Goal: Task Accomplishment & Management: Complete application form

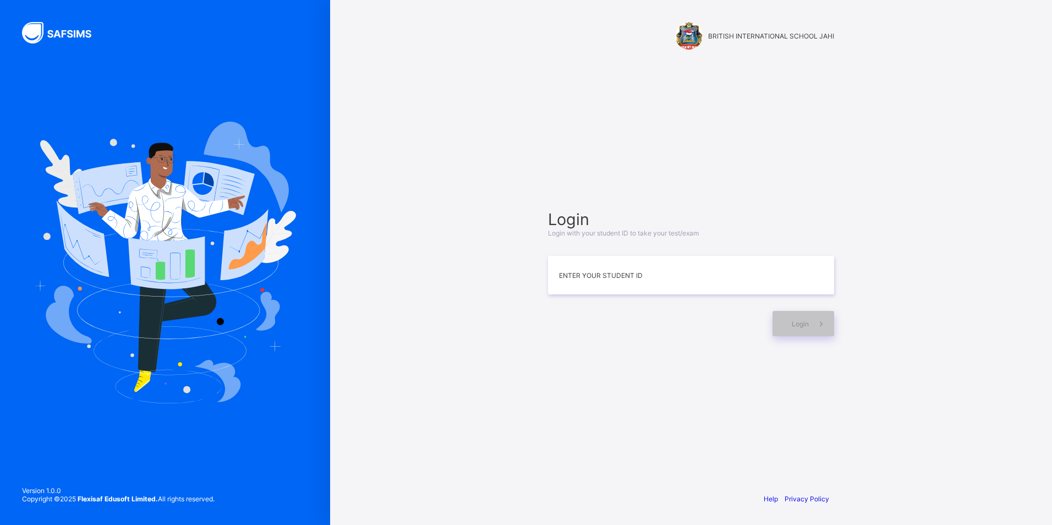
click at [590, 289] on input at bounding box center [691, 275] width 286 height 38
click at [606, 276] on input "**********" at bounding box center [691, 275] width 286 height 38
click at [607, 276] on input "**********" at bounding box center [691, 275] width 286 height 38
click at [604, 276] on input "**********" at bounding box center [691, 275] width 286 height 38
type input "**********"
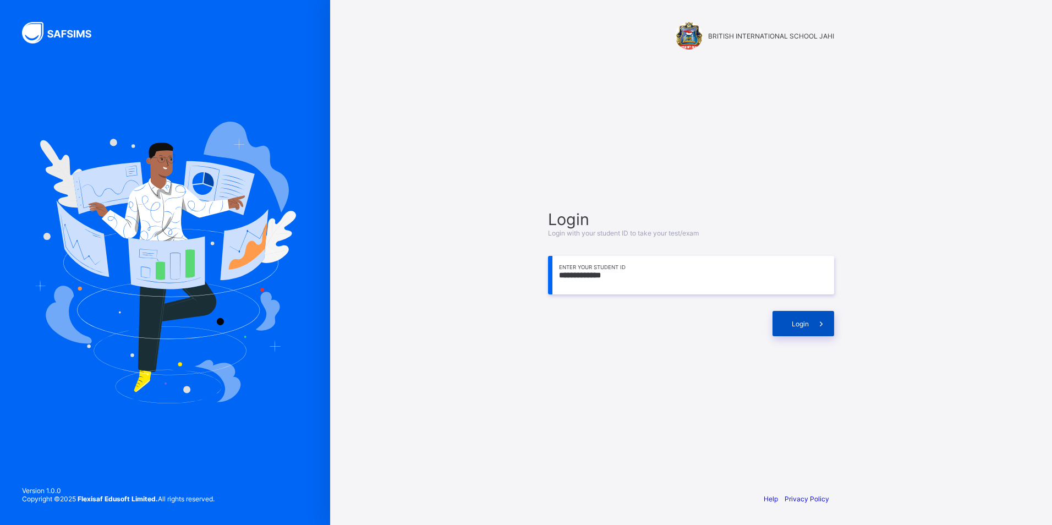
click at [784, 321] on div "Login" at bounding box center [803, 323] width 62 height 25
click at [742, 384] on div "**********" at bounding box center [691, 272] width 308 height 377
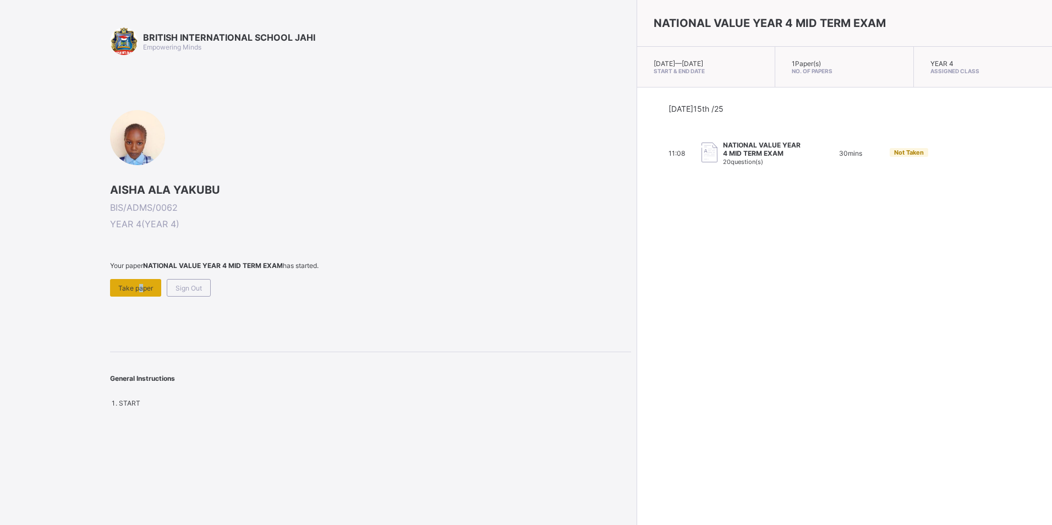
click at [137, 281] on div "Take paper" at bounding box center [135, 288] width 51 height 18
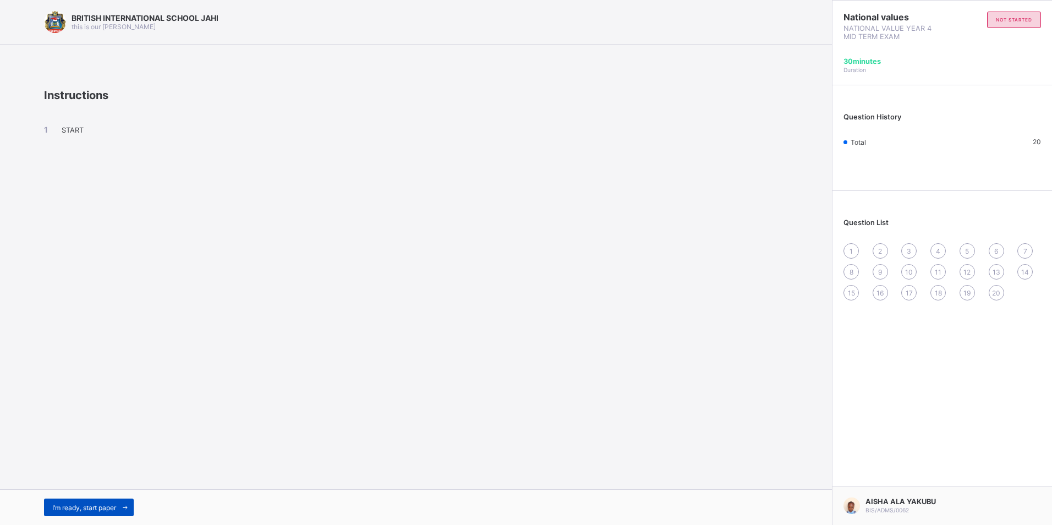
click at [85, 503] on span "I’m ready, start paper" at bounding box center [84, 507] width 64 height 8
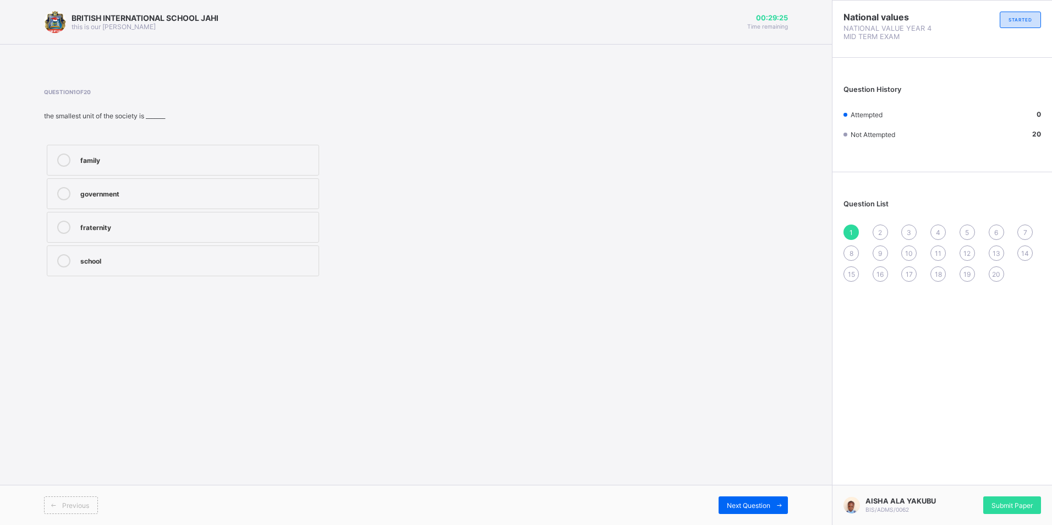
click at [82, 162] on div "family" at bounding box center [196, 158] width 233 height 11
click at [884, 229] on div "2" at bounding box center [879, 231] width 15 height 15
click at [91, 159] on div "father and mother" at bounding box center [196, 158] width 233 height 11
click at [909, 230] on span "3" at bounding box center [908, 232] width 4 height 8
click at [109, 231] on div "mother" at bounding box center [196, 226] width 233 height 11
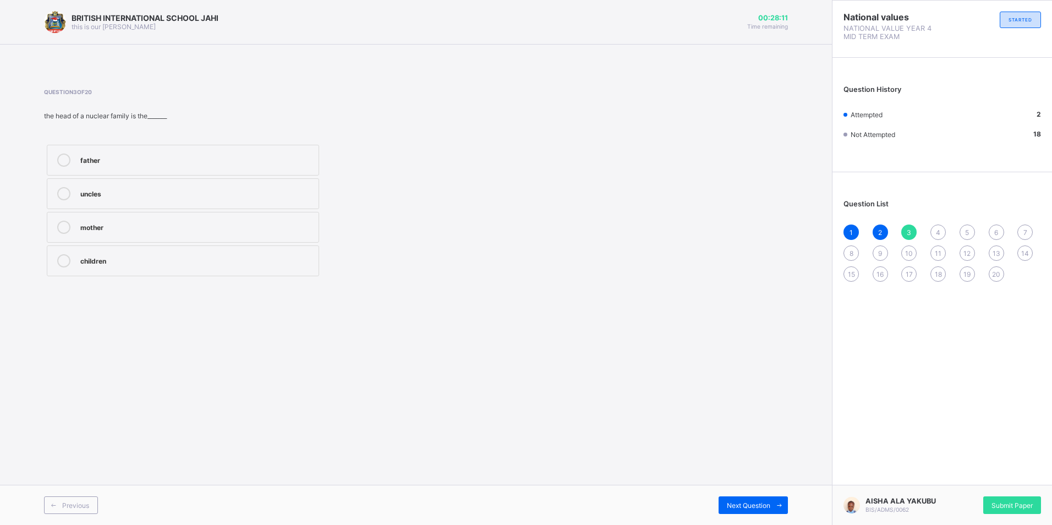
click at [937, 229] on span "4" at bounding box center [938, 232] width 4 height 8
drag, startPoint x: 282, startPoint y: 263, endPoint x: 283, endPoint y: 280, distance: 16.5
click at [282, 278] on div "laziness fear anger responsibility" at bounding box center [183, 210] width 278 height 137
click at [171, 247] on label "responsibility" at bounding box center [183, 260] width 272 height 31
click at [967, 230] on span "5" at bounding box center [967, 232] width 4 height 8
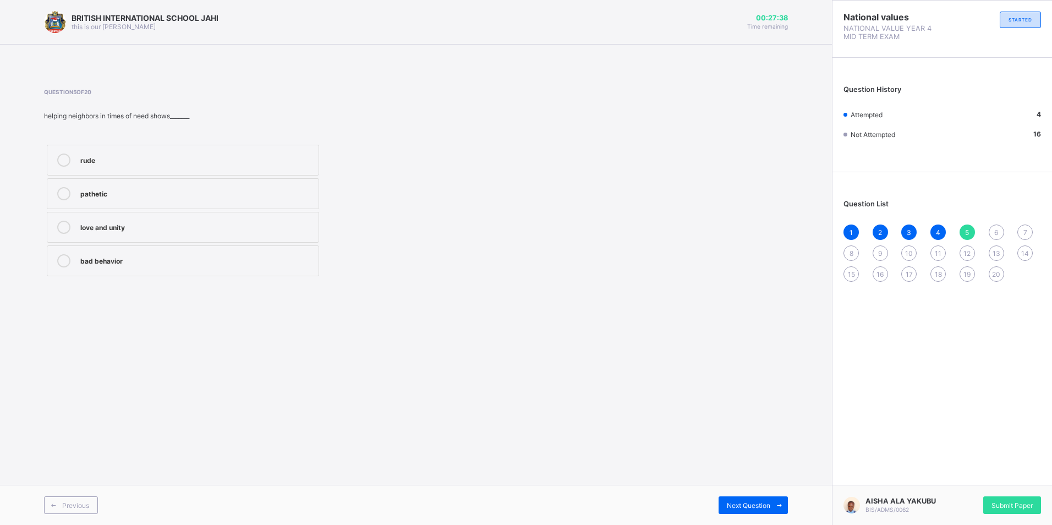
click at [249, 222] on div "love and unity" at bounding box center [196, 226] width 233 height 11
click at [995, 227] on div "6" at bounding box center [995, 231] width 15 height 15
click at [198, 192] on div "respecting others" at bounding box center [196, 192] width 233 height 11
click at [1022, 227] on div "7" at bounding box center [1024, 231] width 15 height 15
click at [272, 200] on label "immediate family" at bounding box center [183, 193] width 272 height 31
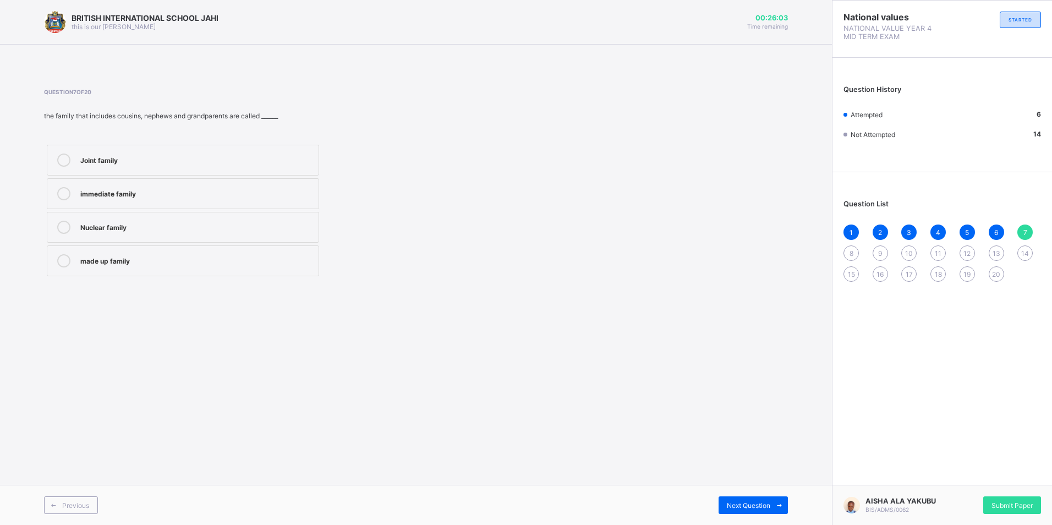
click at [295, 155] on div "Joint family" at bounding box center [196, 158] width 233 height 11
click at [851, 249] on span "8" at bounding box center [851, 253] width 4 height 8
click at [163, 212] on label "extended family" at bounding box center [183, 227] width 272 height 31
click at [876, 249] on div "9" at bounding box center [879, 252] width 15 height 15
click at [145, 238] on label "true" at bounding box center [183, 227] width 272 height 31
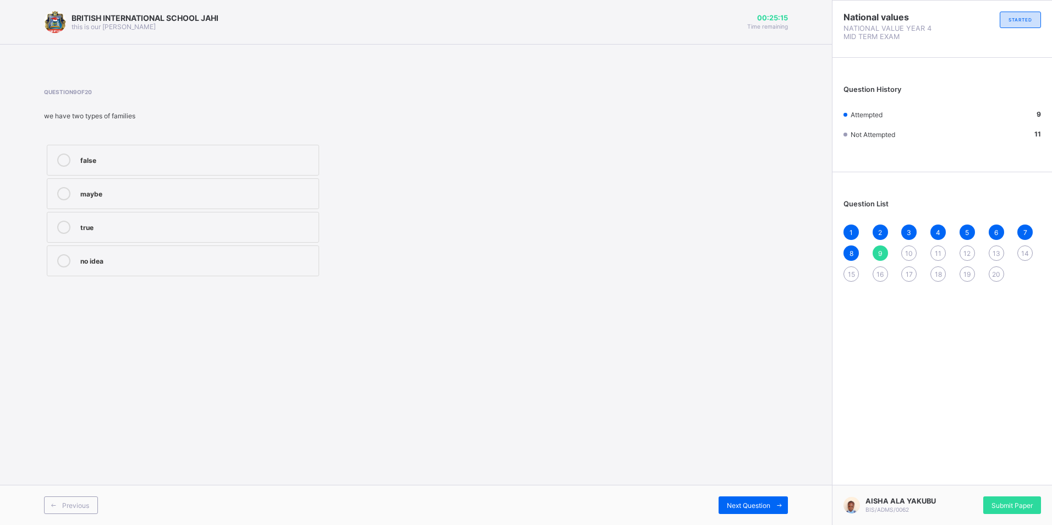
click at [907, 247] on div "10" at bounding box center [908, 252] width 15 height 15
click at [309, 252] on label "A family" at bounding box center [183, 260] width 272 height 31
click at [940, 252] on span "11" at bounding box center [937, 253] width 7 height 8
drag, startPoint x: 239, startPoint y: 147, endPoint x: 244, endPoint y: 151, distance: 5.9
click at [244, 151] on label "man, people and the things around him" at bounding box center [183, 160] width 272 height 31
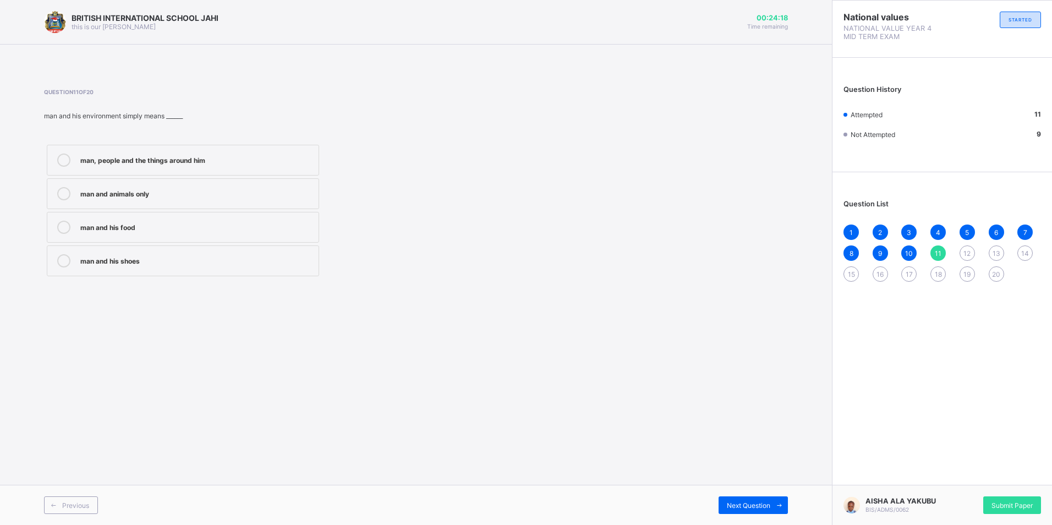
click at [970, 250] on span "12" at bounding box center [966, 253] width 7 height 8
click at [93, 202] on label "family tree" at bounding box center [183, 193] width 272 height 31
click at [997, 248] on div "13" at bounding box center [995, 252] width 15 height 15
click at [300, 158] on div "social environment" at bounding box center [196, 158] width 233 height 11
click at [1029, 251] on div "14" at bounding box center [1024, 252] width 15 height 15
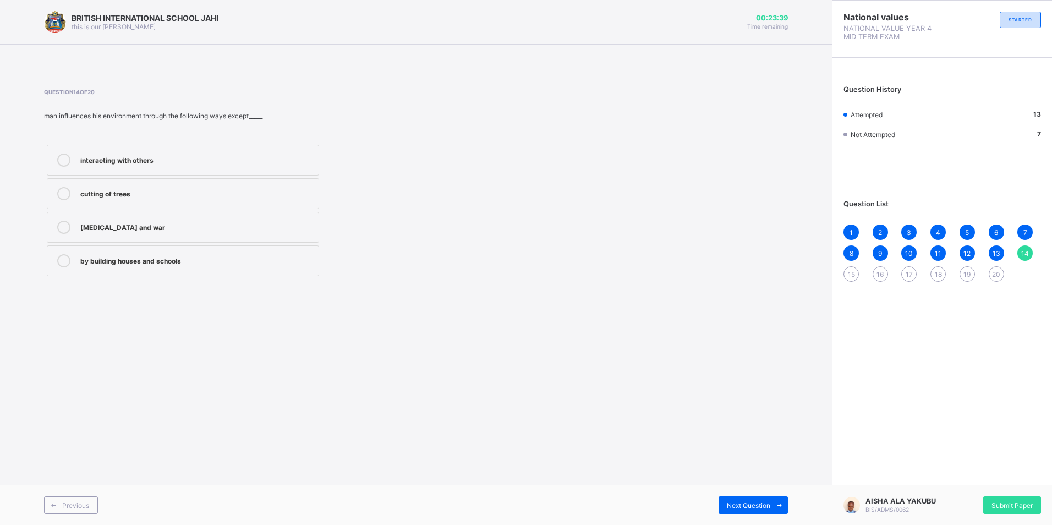
drag, startPoint x: 281, startPoint y: 252, endPoint x: 287, endPoint y: 262, distance: 10.8
click at [281, 254] on label "by building houses and schools" at bounding box center [183, 260] width 272 height 31
click at [854, 269] on div "15" at bounding box center [850, 273] width 15 height 15
drag, startPoint x: 63, startPoint y: 187, endPoint x: 57, endPoint y: 190, distance: 6.6
click at [60, 189] on icon at bounding box center [63, 193] width 13 height 13
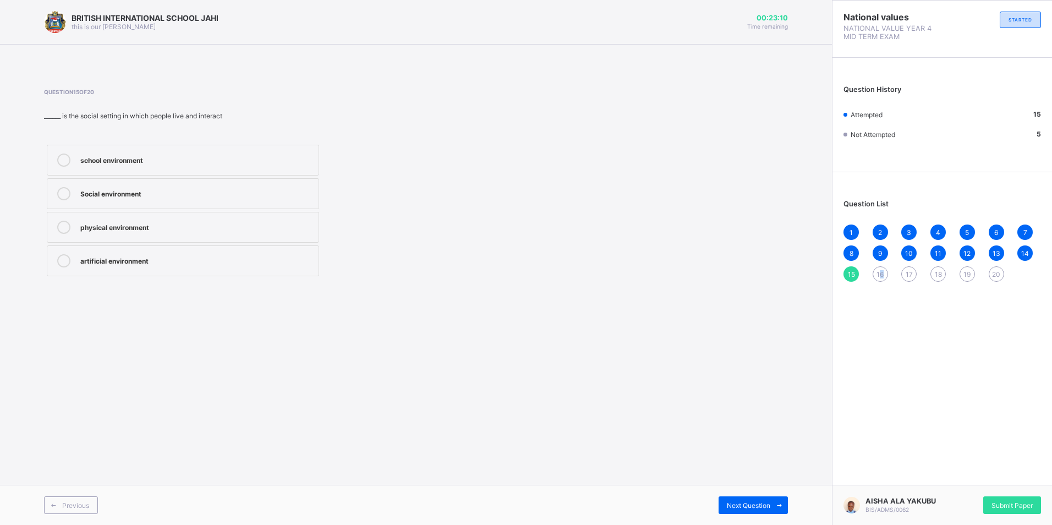
drag, startPoint x: 881, startPoint y: 271, endPoint x: 885, endPoint y: 276, distance: 7.0
click at [884, 274] on div "16" at bounding box center [879, 273] width 15 height 15
click at [201, 161] on div "River" at bounding box center [196, 158] width 233 height 11
click at [910, 275] on span "17" at bounding box center [908, 274] width 7 height 8
click at [161, 236] on label "To play football only" at bounding box center [183, 227] width 272 height 31
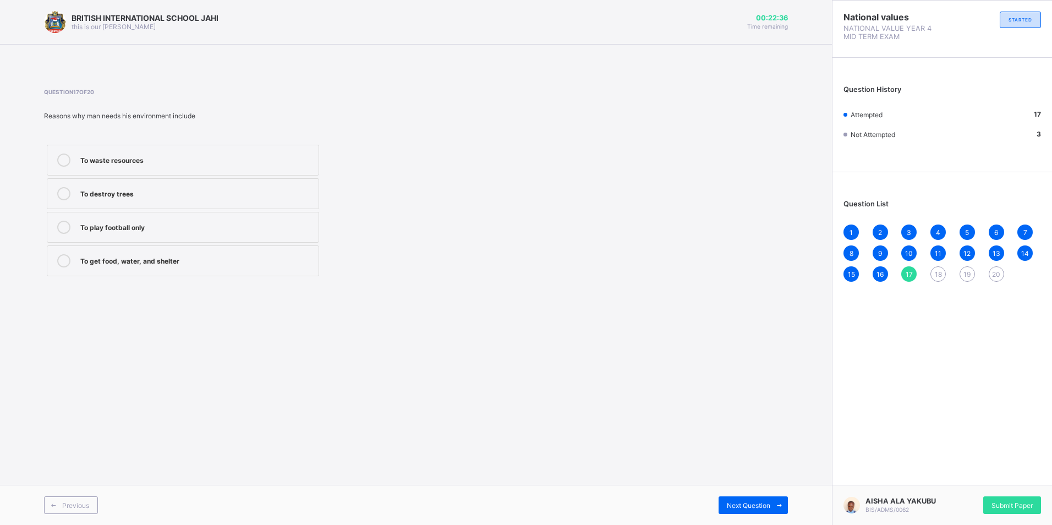
click at [937, 272] on span "18" at bounding box center [937, 274] width 7 height 8
click at [279, 225] on div "Mountain everest, and Amazon rainforest" at bounding box center [196, 226] width 233 height 11
click at [965, 270] on span "19" at bounding box center [966, 274] width 7 height 8
click at [60, 222] on icon at bounding box center [63, 227] width 13 height 13
click at [998, 270] on span "20" at bounding box center [996, 274] width 8 height 8
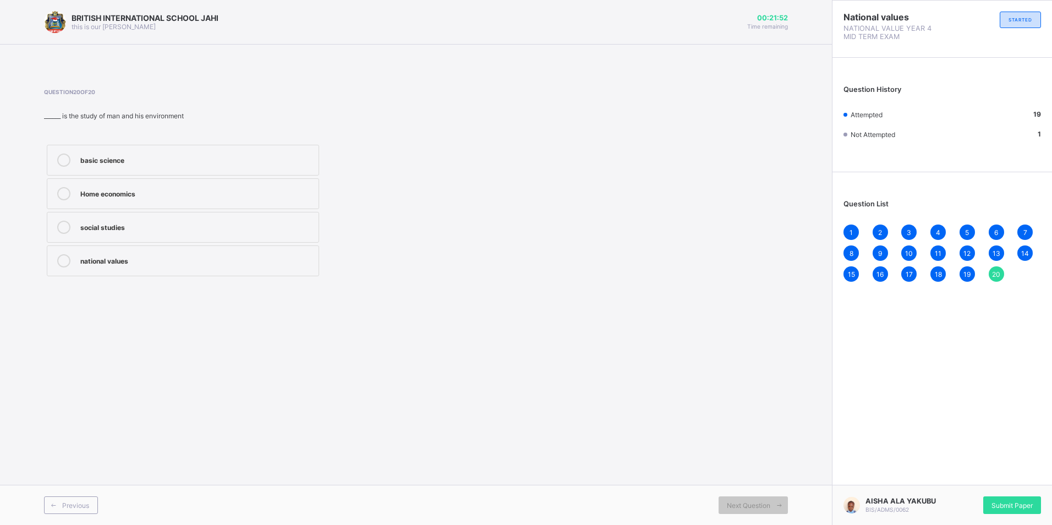
click at [169, 161] on div "basic science" at bounding box center [196, 158] width 233 height 11
click at [878, 273] on span "16" at bounding box center [879, 274] width 7 height 8
click at [1019, 501] on span "Submit Paper" at bounding box center [1011, 505] width 41 height 8
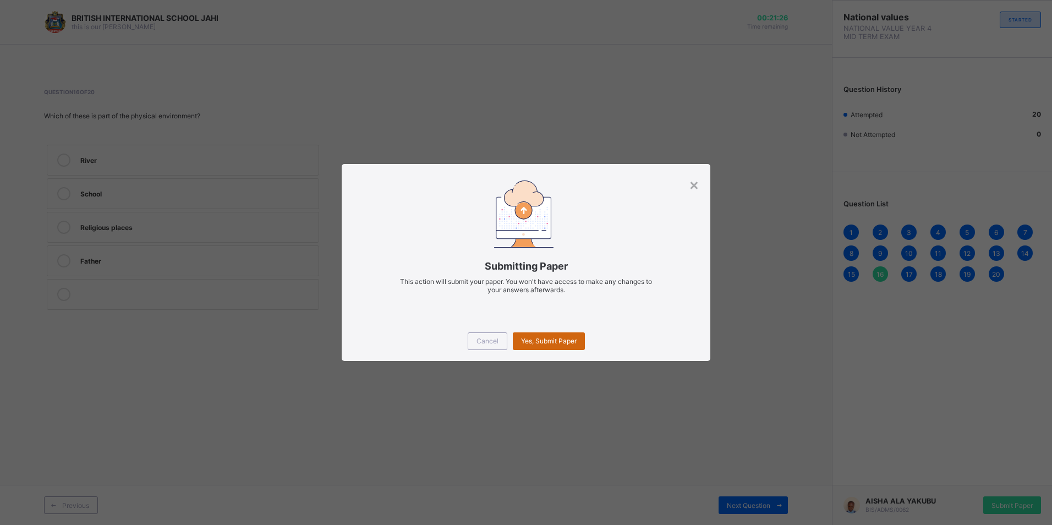
click at [559, 339] on span "Yes, Submit Paper" at bounding box center [549, 341] width 56 height 8
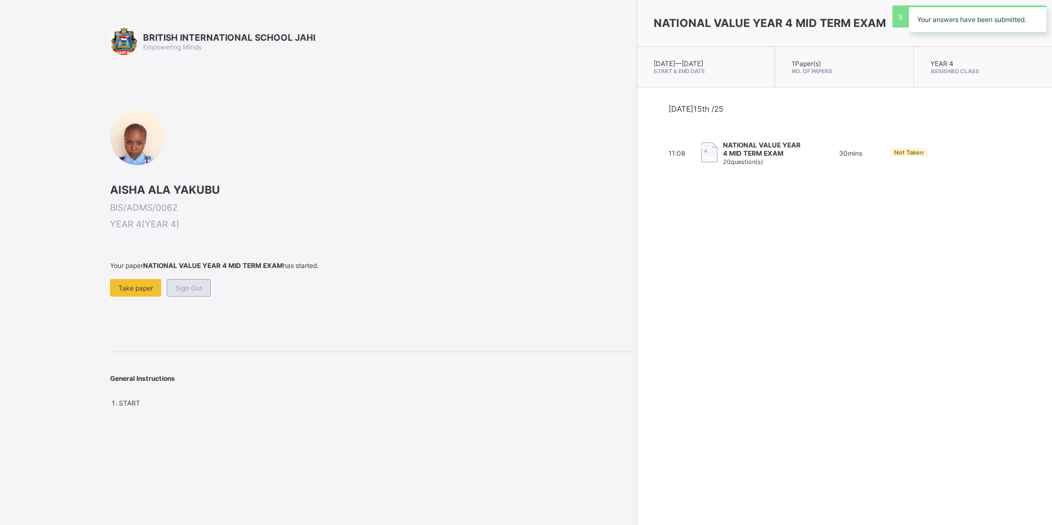
click at [193, 287] on span "Sign Out" at bounding box center [188, 288] width 26 height 8
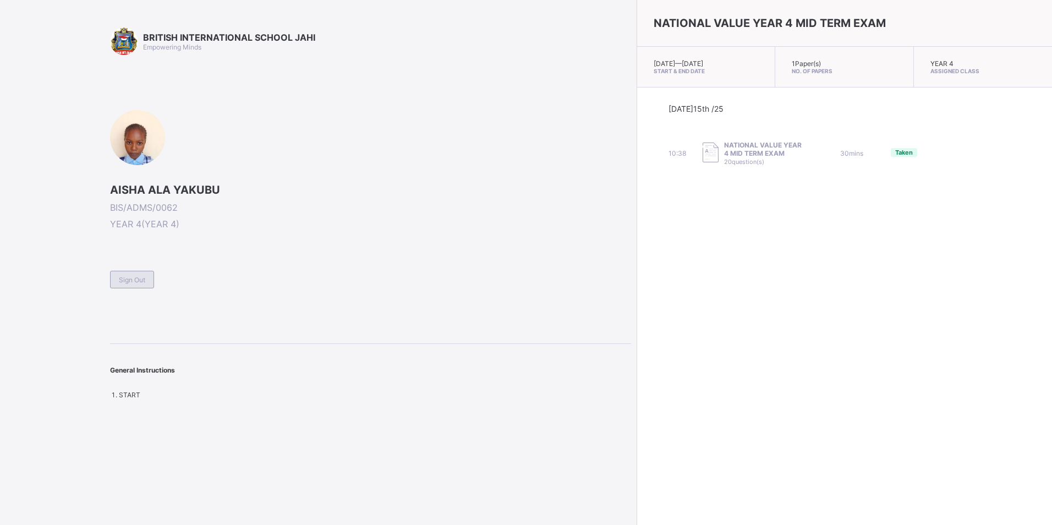
click at [141, 285] on div "Sign Out" at bounding box center [132, 280] width 44 height 18
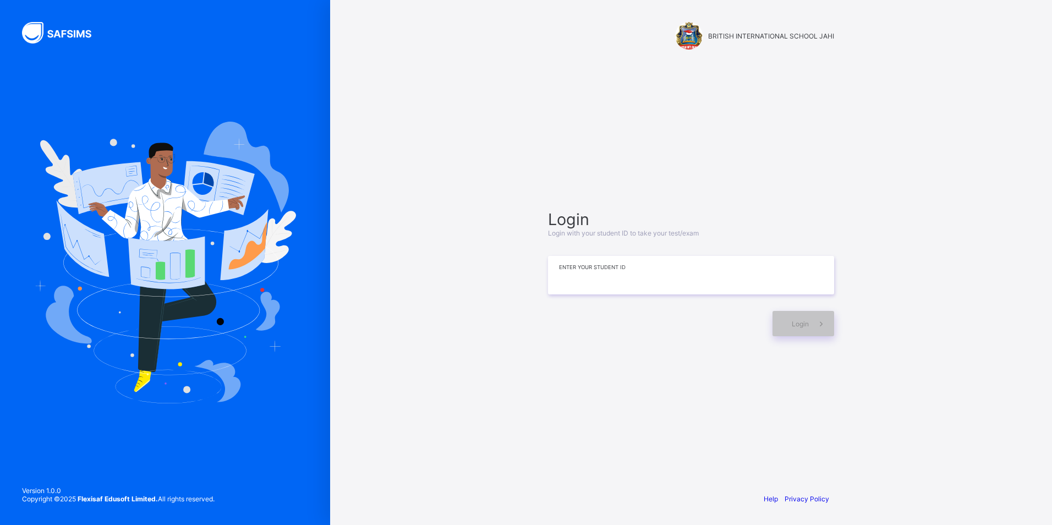
click at [620, 285] on input at bounding box center [691, 275] width 286 height 38
type input "**********"
click at [816, 320] on icon at bounding box center [821, 323] width 12 height 10
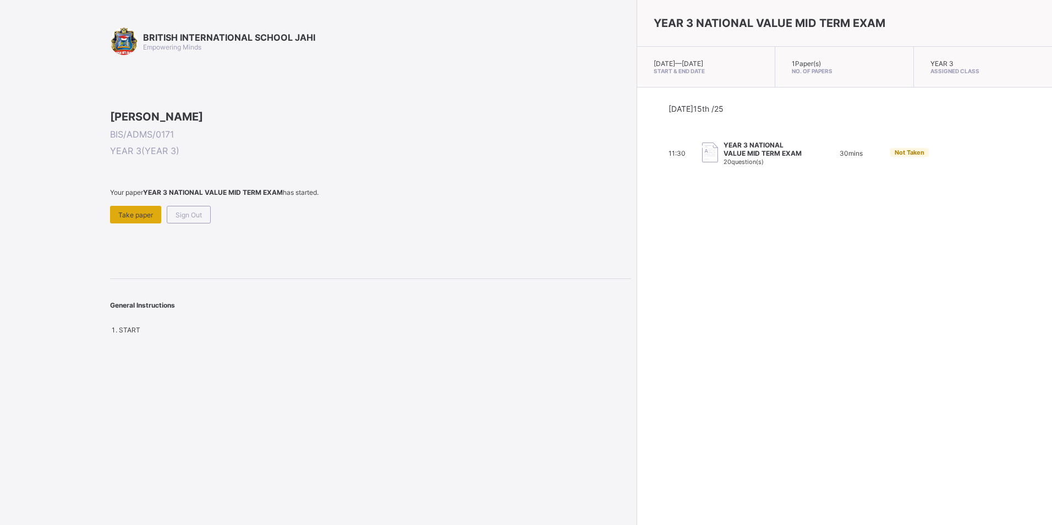
click at [147, 223] on div "Take paper" at bounding box center [135, 215] width 51 height 18
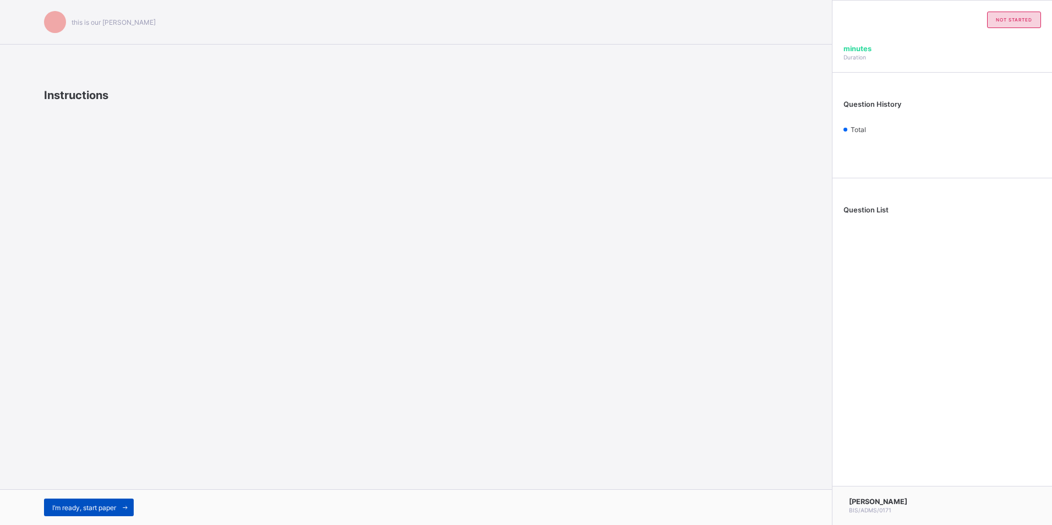
click at [60, 503] on span "I’m ready, start paper" at bounding box center [84, 507] width 64 height 8
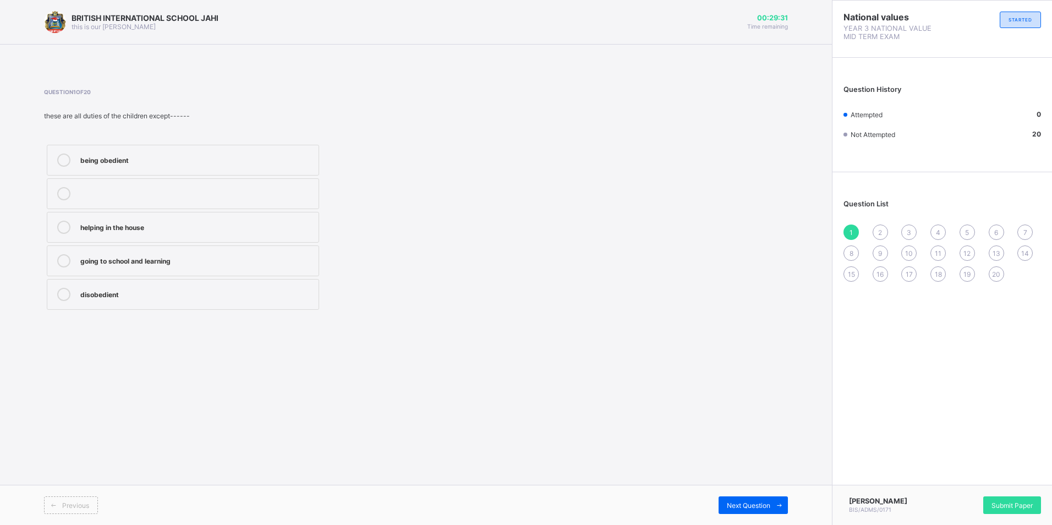
click at [63, 287] on label "disobedient" at bounding box center [183, 294] width 272 height 31
click at [738, 499] on div "Next Question" at bounding box center [752, 505] width 69 height 18
click at [60, 222] on icon at bounding box center [63, 227] width 13 height 13
drag, startPoint x: 752, startPoint y: 497, endPoint x: 749, endPoint y: 490, distance: 7.9
click at [749, 491] on div "Previous Next Question" at bounding box center [416, 505] width 832 height 40
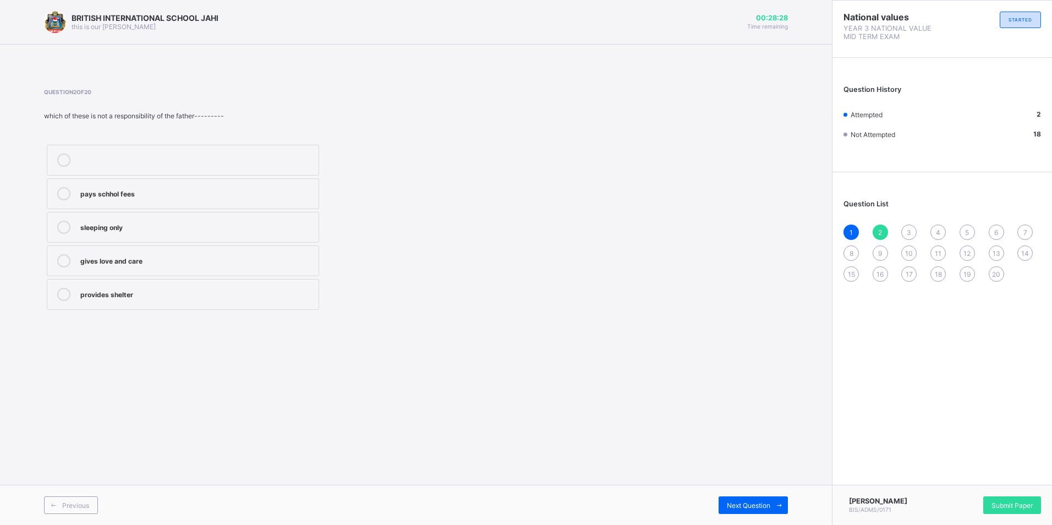
drag, startPoint x: 772, startPoint y: 499, endPoint x: 772, endPoint y: 493, distance: 6.1
click at [772, 493] on div "Previous Next Question" at bounding box center [416, 505] width 832 height 40
drag, startPoint x: 772, startPoint y: 493, endPoint x: 744, endPoint y: 499, distance: 28.7
click at [744, 499] on div "Next Question" at bounding box center [752, 505] width 69 height 18
click at [60, 151] on label "hatred and division" at bounding box center [183, 160] width 272 height 31
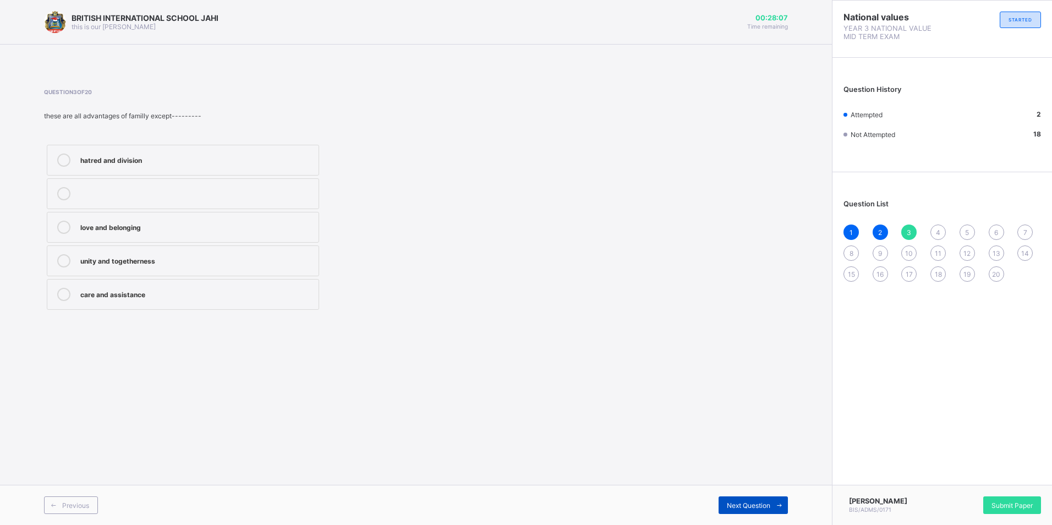
click at [738, 501] on span "Next Question" at bounding box center [748, 505] width 43 height 8
click at [59, 156] on icon at bounding box center [63, 159] width 13 height 13
click at [740, 497] on div "Next Question" at bounding box center [752, 505] width 69 height 18
click at [83, 495] on div "Previous Next Question" at bounding box center [416, 505] width 832 height 40
click at [745, 498] on div "Next Question" at bounding box center [752, 505] width 69 height 18
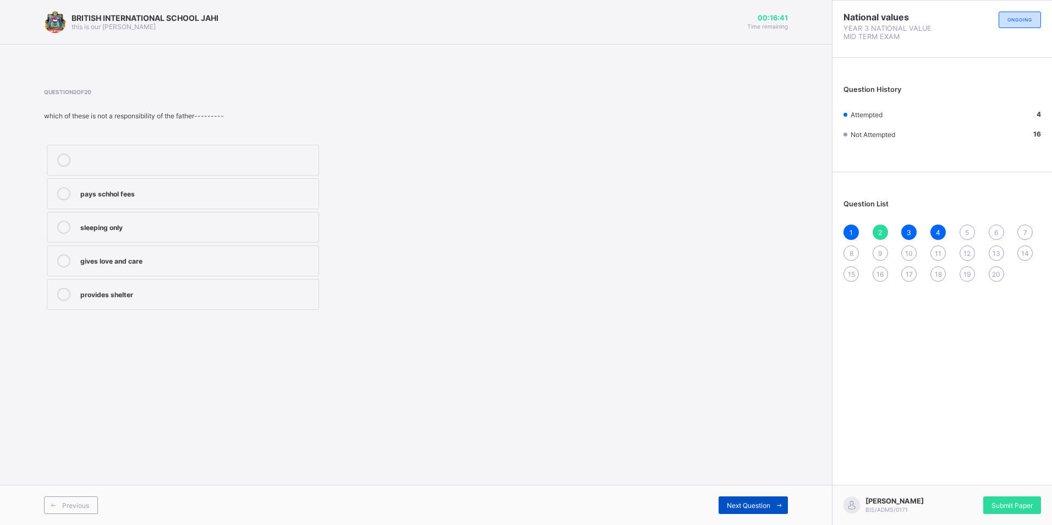
click at [751, 500] on div "Next Question" at bounding box center [752, 505] width 69 height 18
click at [749, 500] on div "Next Question" at bounding box center [752, 505] width 69 height 18
click at [777, 496] on div "Previous Next Question" at bounding box center [416, 505] width 832 height 40
click at [756, 498] on div "Next Question" at bounding box center [752, 505] width 69 height 18
click at [59, 291] on icon at bounding box center [63, 294] width 13 height 13
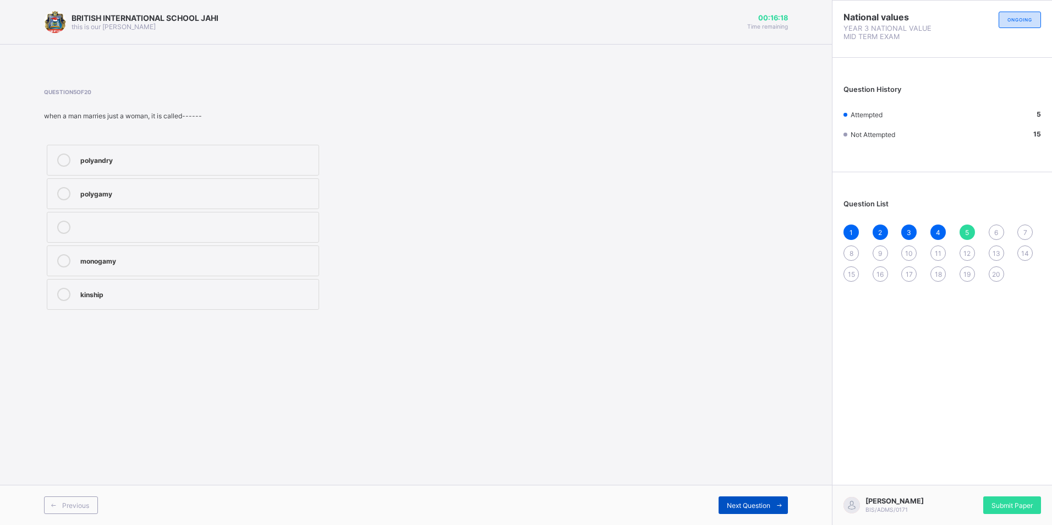
click at [756, 498] on div "Next Question" at bounding box center [752, 505] width 69 height 18
click at [61, 190] on icon at bounding box center [63, 193] width 13 height 13
click at [64, 152] on label "mother" at bounding box center [183, 160] width 272 height 31
click at [768, 503] on span "Next Question" at bounding box center [748, 505] width 43 height 8
click at [63, 200] on icon at bounding box center [63, 193] width 13 height 13
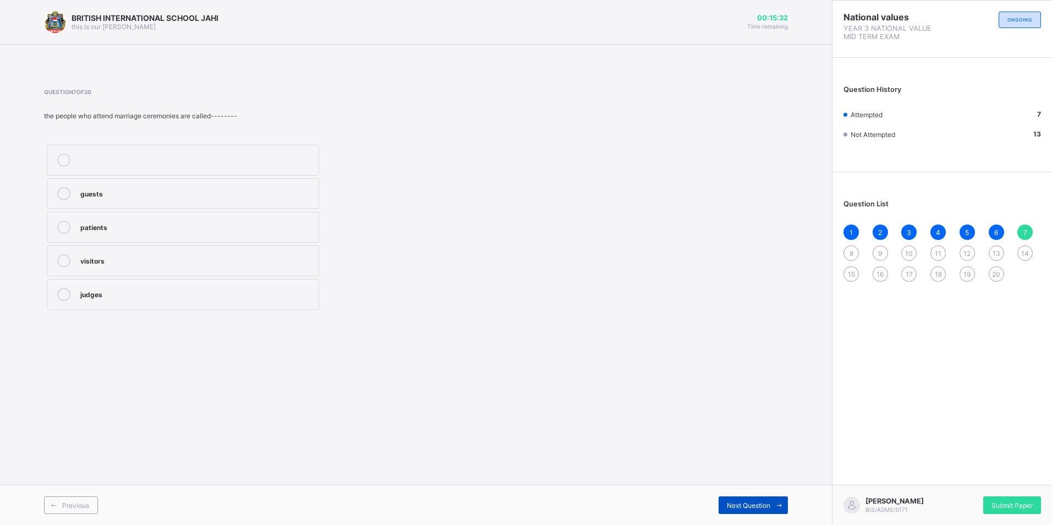
click at [743, 503] on span "Next Question" at bounding box center [748, 505] width 43 height 8
click at [64, 161] on icon at bounding box center [63, 159] width 13 height 13
drag, startPoint x: 783, startPoint y: 497, endPoint x: 775, endPoint y: 499, distance: 8.0
click at [775, 499] on span at bounding box center [779, 505] width 18 height 18
click at [64, 254] on icon at bounding box center [63, 260] width 13 height 13
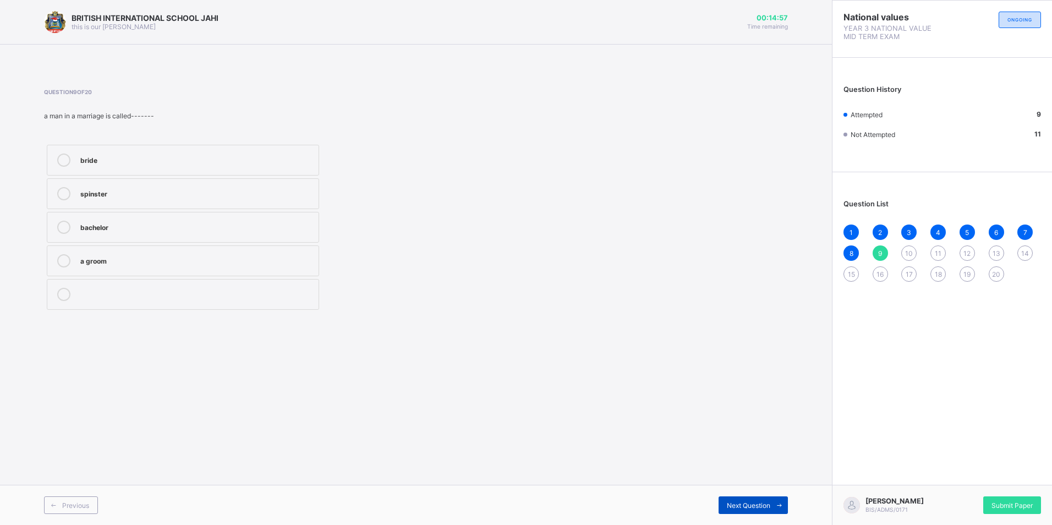
click at [750, 496] on div "Next Question" at bounding box center [752, 505] width 69 height 18
click at [66, 180] on label "mother" at bounding box center [183, 193] width 272 height 31
click at [65, 152] on label "shopkeeper" at bounding box center [183, 160] width 272 height 31
click at [719, 495] on div "Previous Next Question" at bounding box center [416, 505] width 832 height 40
click at [768, 502] on span "Next Question" at bounding box center [748, 505] width 43 height 8
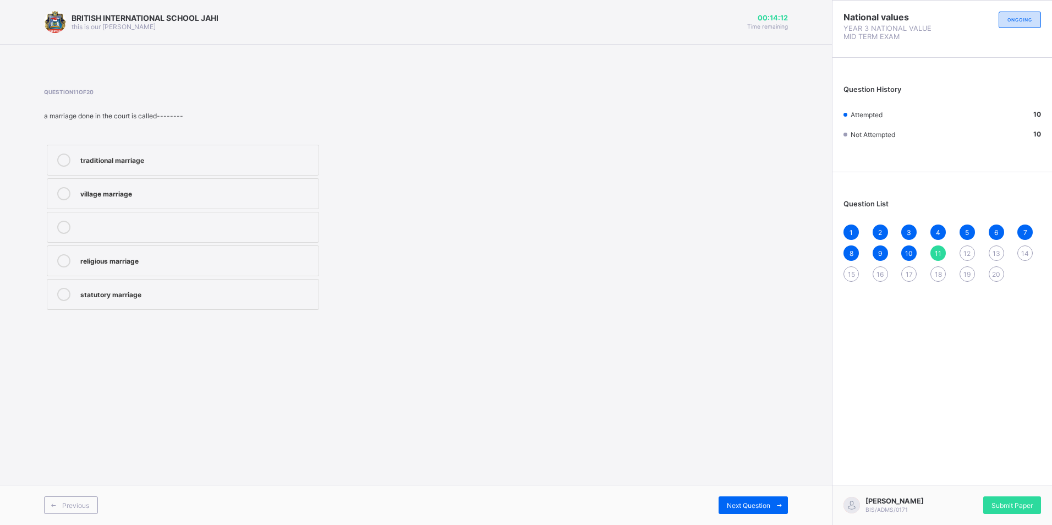
click at [62, 256] on icon at bounding box center [63, 260] width 13 height 13
click at [769, 503] on span "Next Question" at bounding box center [748, 505] width 43 height 8
click at [775, 502] on icon at bounding box center [779, 505] width 8 height 7
click at [86, 502] on span "Previous" at bounding box center [75, 505] width 27 height 8
click at [71, 499] on div "Previous" at bounding box center [71, 505] width 54 height 18
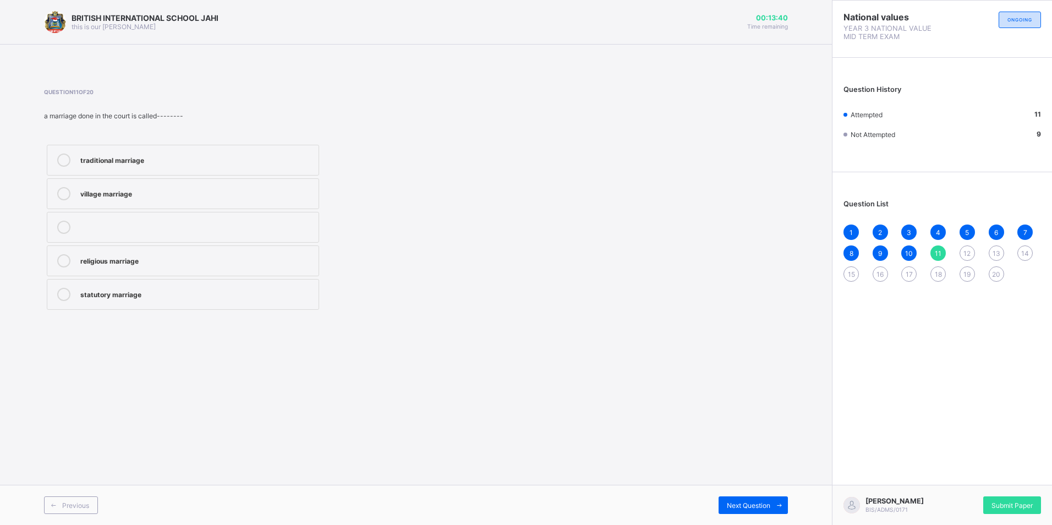
click at [68, 291] on icon at bounding box center [63, 294] width 13 height 13
click at [65, 502] on span "Previous" at bounding box center [75, 505] width 27 height 8
click at [753, 493] on div "Previous Next Question" at bounding box center [416, 505] width 832 height 40
click at [773, 497] on span at bounding box center [779, 505] width 18 height 18
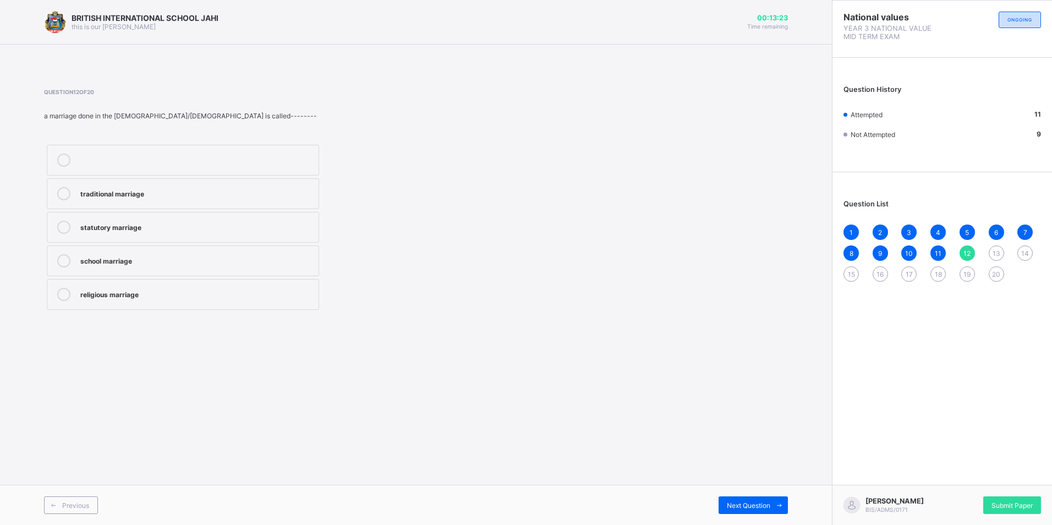
click at [61, 283] on label "religious marriage" at bounding box center [183, 294] width 272 height 31
click at [758, 501] on span "Next Question" at bounding box center [748, 505] width 43 height 8
click at [63, 221] on icon at bounding box center [63, 227] width 13 height 13
click at [750, 498] on div "Next Question" at bounding box center [752, 505] width 69 height 18
click at [60, 151] on label "niece" at bounding box center [183, 160] width 272 height 31
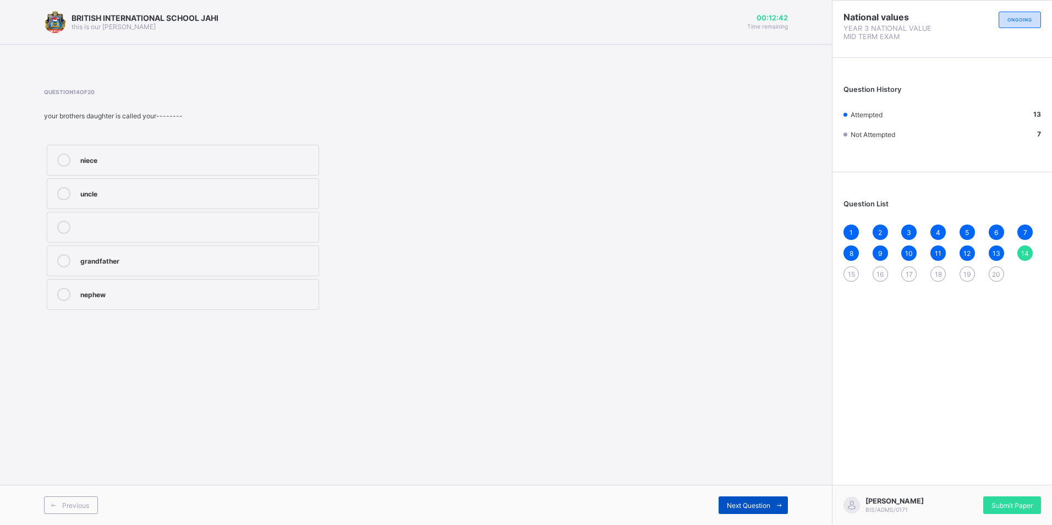
click at [724, 499] on div "Next Question" at bounding box center [752, 505] width 69 height 18
click at [58, 287] on label "two" at bounding box center [183, 294] width 272 height 31
click at [763, 498] on div "Next Question" at bounding box center [752, 505] width 69 height 18
click at [782, 498] on span at bounding box center [779, 505] width 18 height 18
click at [84, 499] on div "Previous" at bounding box center [71, 505] width 54 height 18
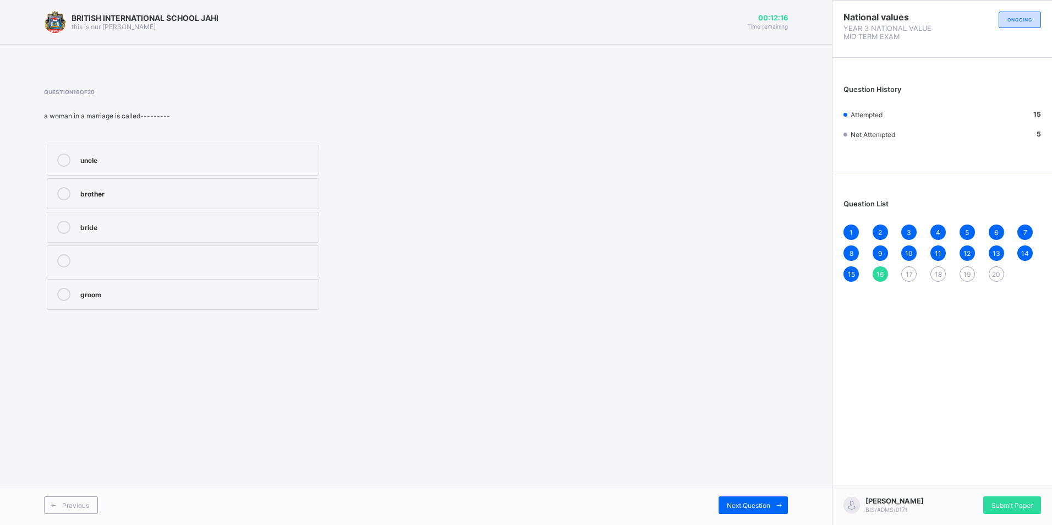
click at [53, 222] on div at bounding box center [64, 227] width 22 height 13
click at [743, 496] on div "Previous Next Question" at bounding box center [416, 505] width 832 height 40
click at [745, 498] on div "Next Question" at bounding box center [752, 505] width 69 height 18
click at [224, 254] on label "father" at bounding box center [183, 260] width 272 height 31
click at [771, 498] on span at bounding box center [779, 505] width 18 height 18
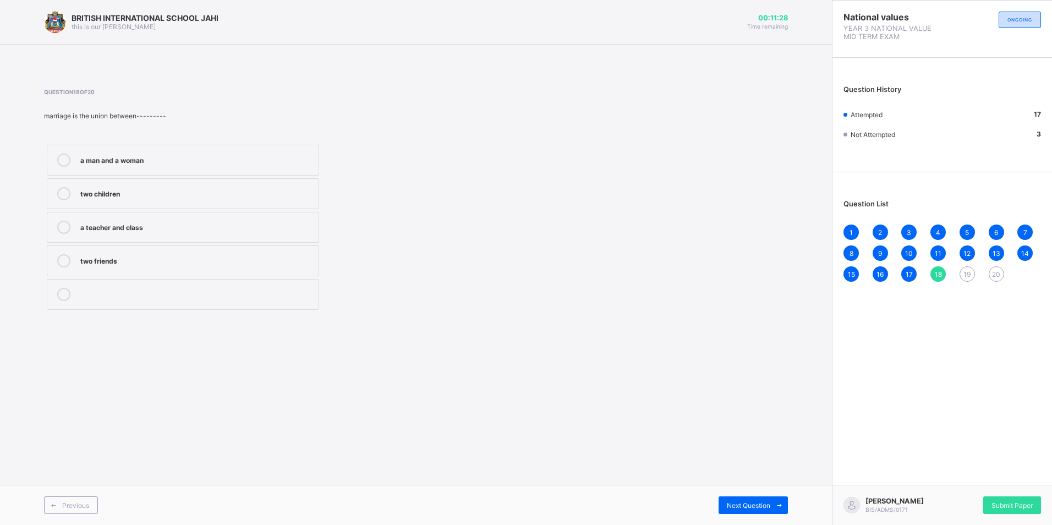
click at [64, 151] on label "a man and a woman" at bounding box center [183, 160] width 272 height 31
drag, startPoint x: 752, startPoint y: 502, endPoint x: 755, endPoint y: 531, distance: 29.2
click at [755, 524] on html "BRITISH INTERNATIONAL SCHOOL JAHI this is our motton 00:11:23 Time remaining Qu…" at bounding box center [526, 262] width 1052 height 525
click at [777, 500] on span at bounding box center [779, 505] width 18 height 18
click at [261, 251] on label "grandparents, uncles, cousins, and nephews" at bounding box center [183, 260] width 272 height 31
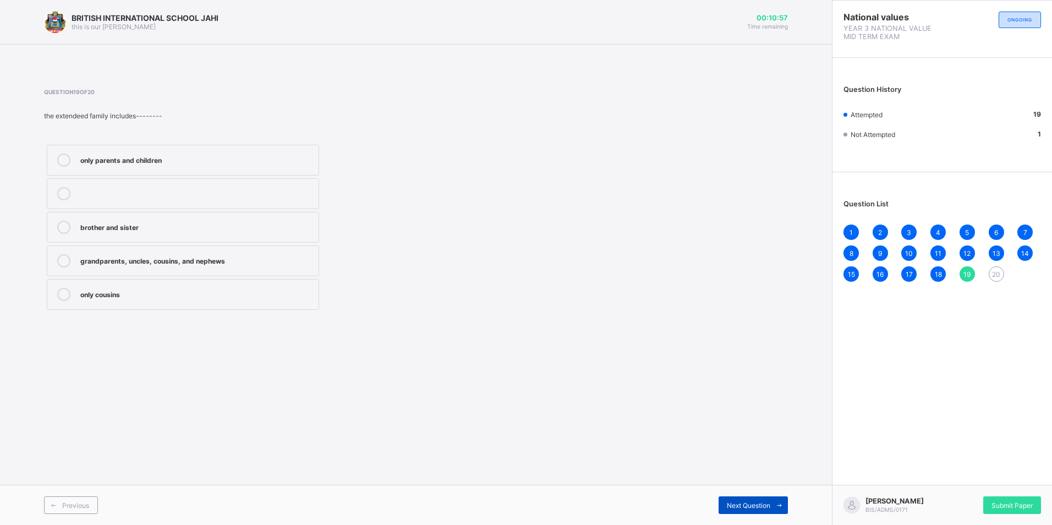
click at [777, 503] on icon at bounding box center [779, 505] width 8 height 7
click at [179, 146] on label "nuclear family" at bounding box center [183, 160] width 272 height 31
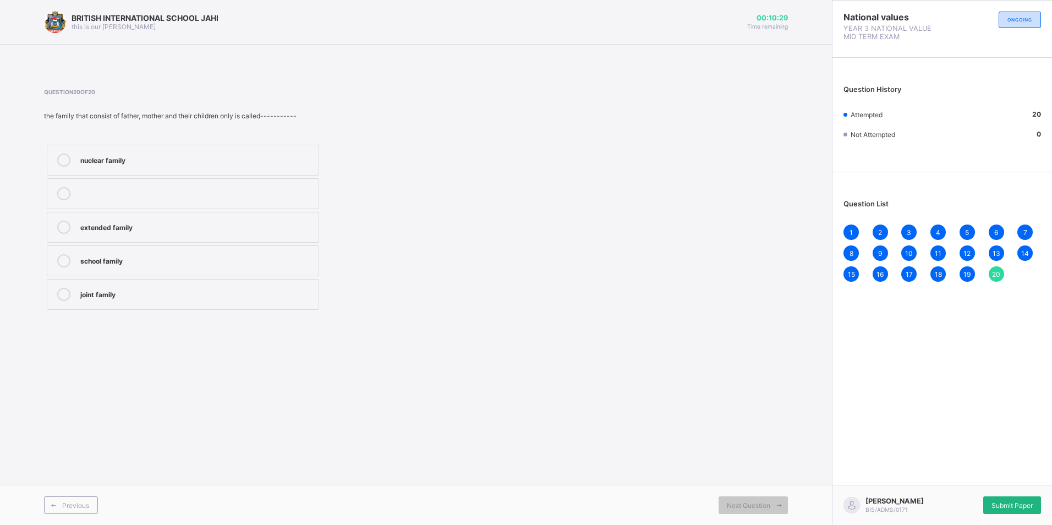
click at [1014, 496] on div "Submit Paper" at bounding box center [1012, 505] width 58 height 18
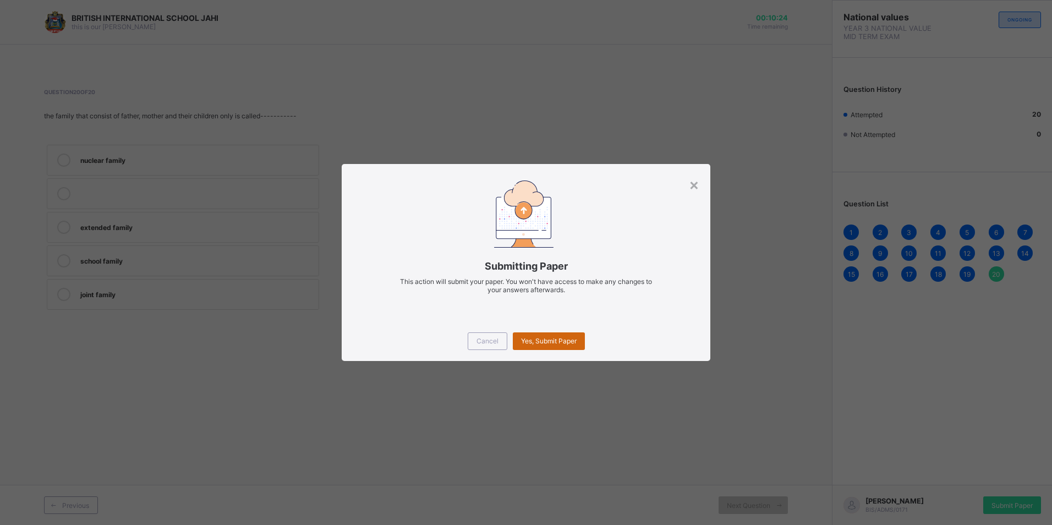
click at [548, 337] on span "Yes, Submit Paper" at bounding box center [549, 341] width 56 height 8
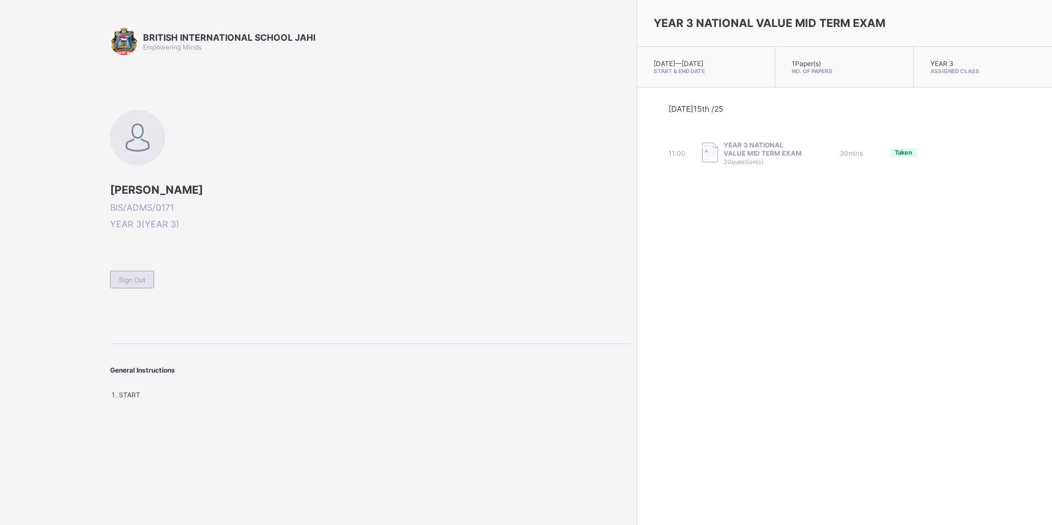
click at [116, 279] on div "Sign Out" at bounding box center [132, 280] width 44 height 18
